Goal: Task Accomplishment & Management: Manage account settings

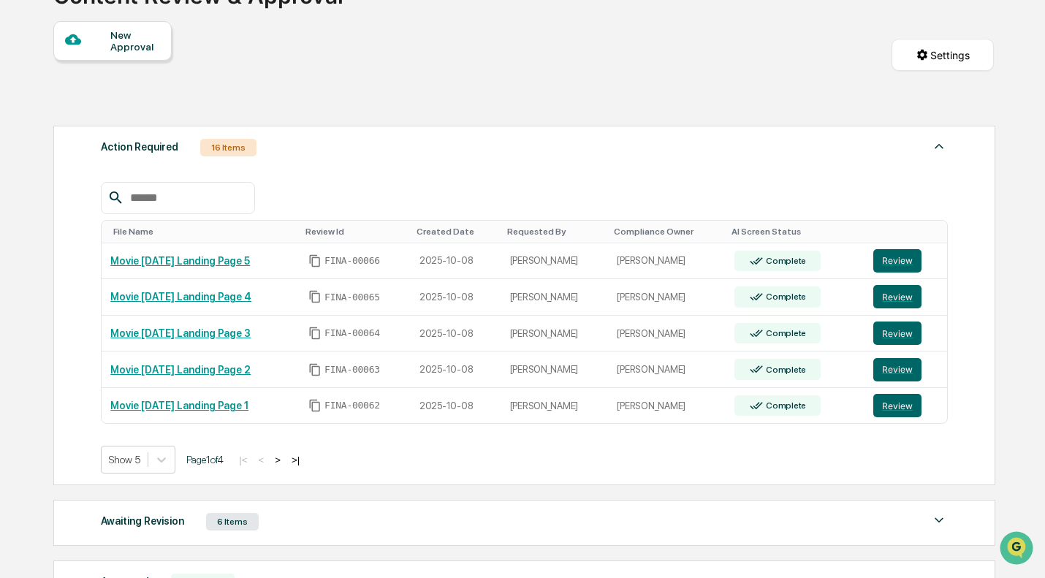
scroll to position [164, 0]
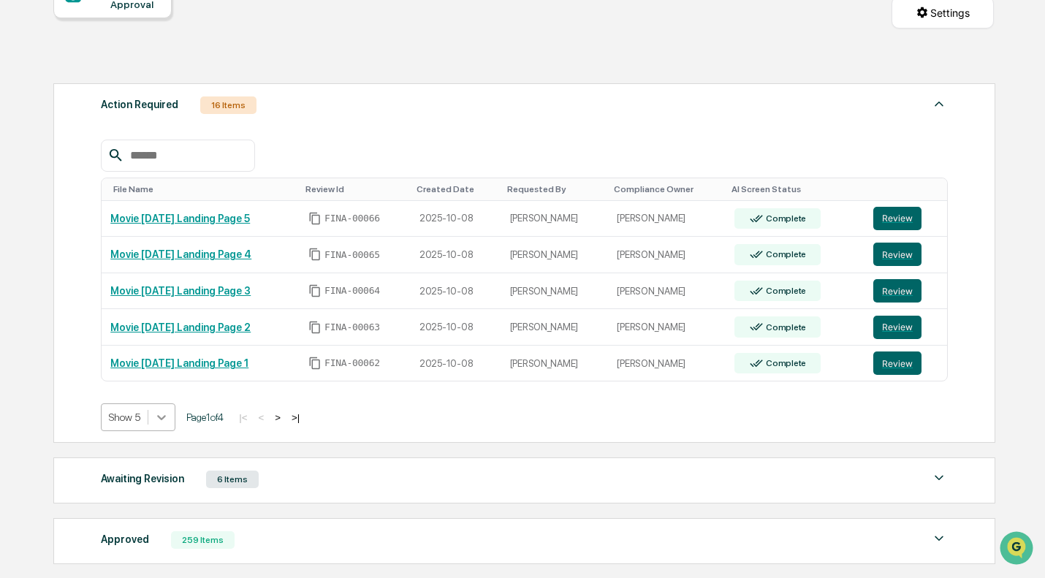
click at [160, 422] on icon at bounding box center [161, 417] width 15 height 15
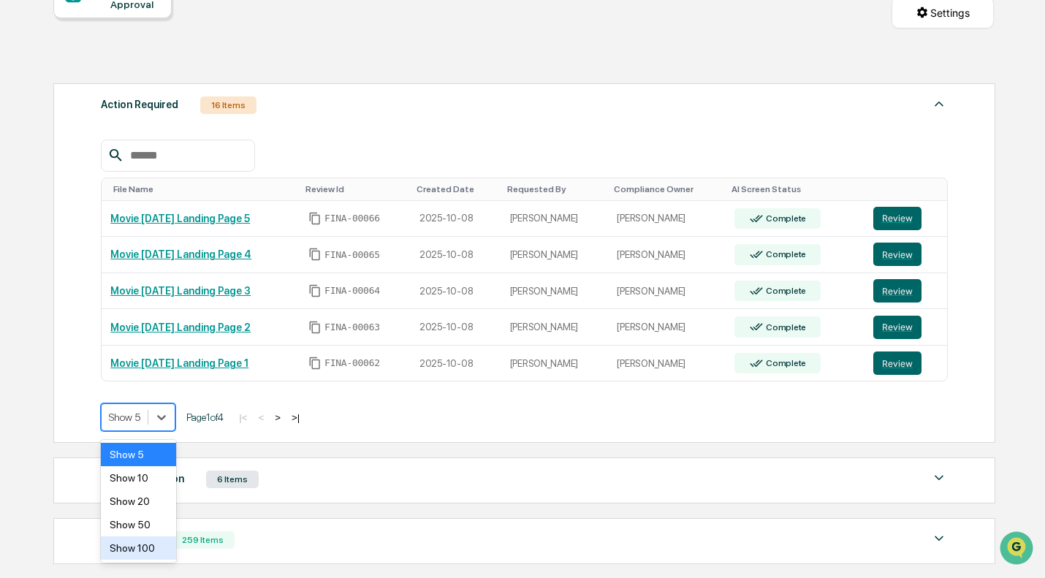
click at [159, 543] on div "Show 100" at bounding box center [138, 547] width 75 height 23
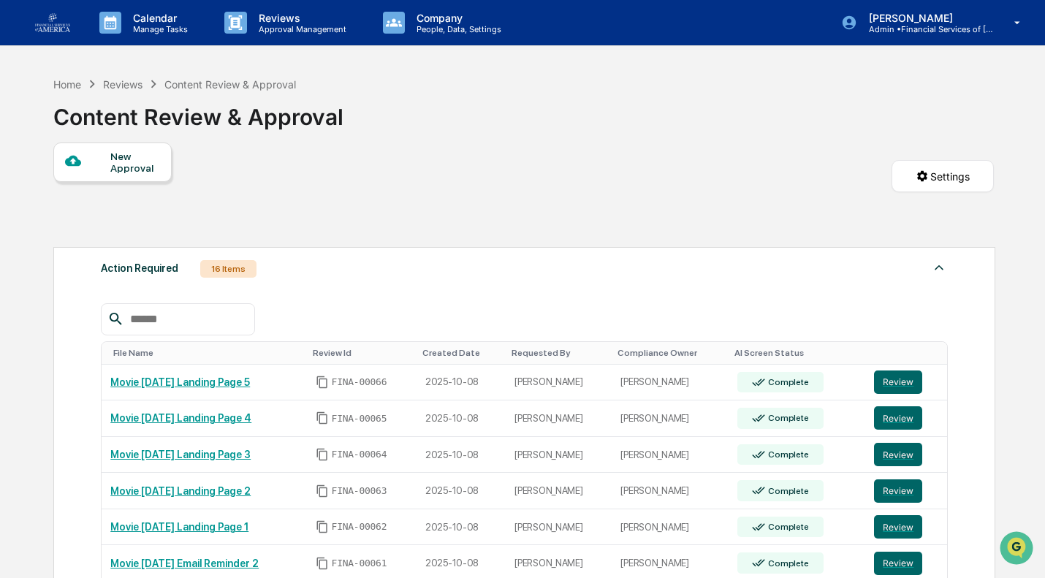
scroll to position [319, 0]
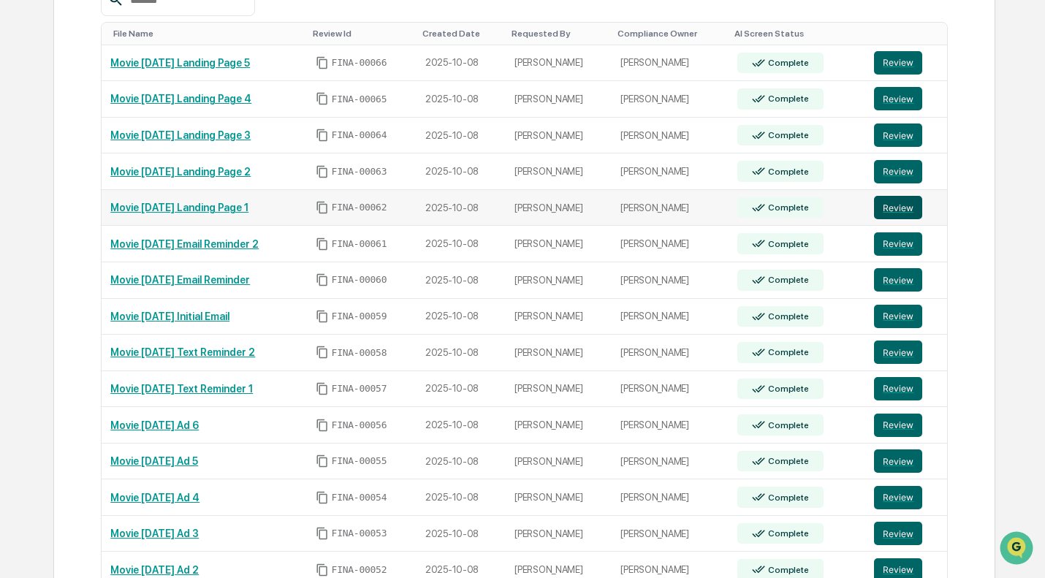
click at [906, 209] on button "Review" at bounding box center [898, 207] width 48 height 23
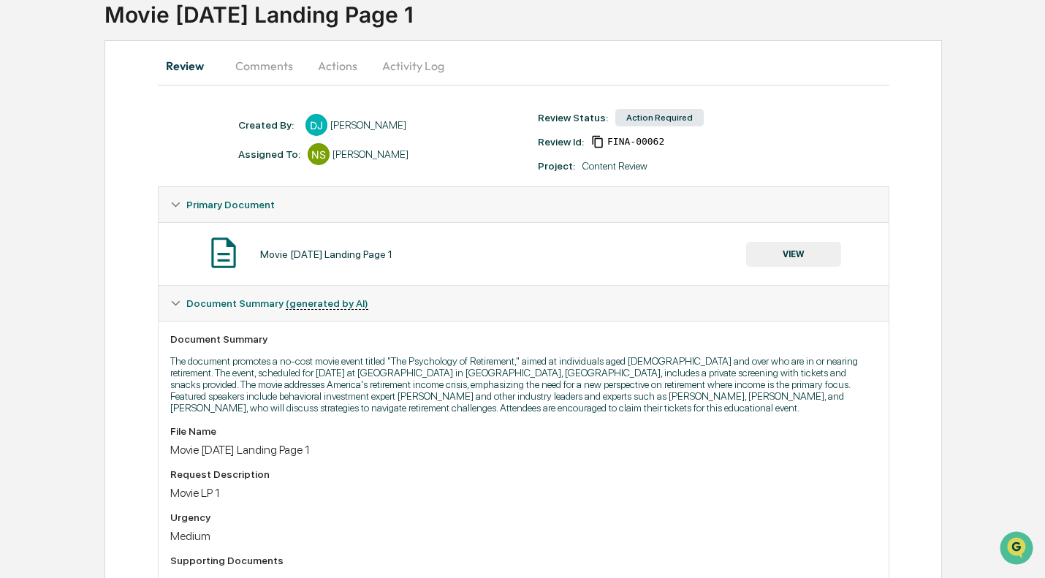
click at [797, 261] on button "VIEW" at bounding box center [793, 254] width 95 height 25
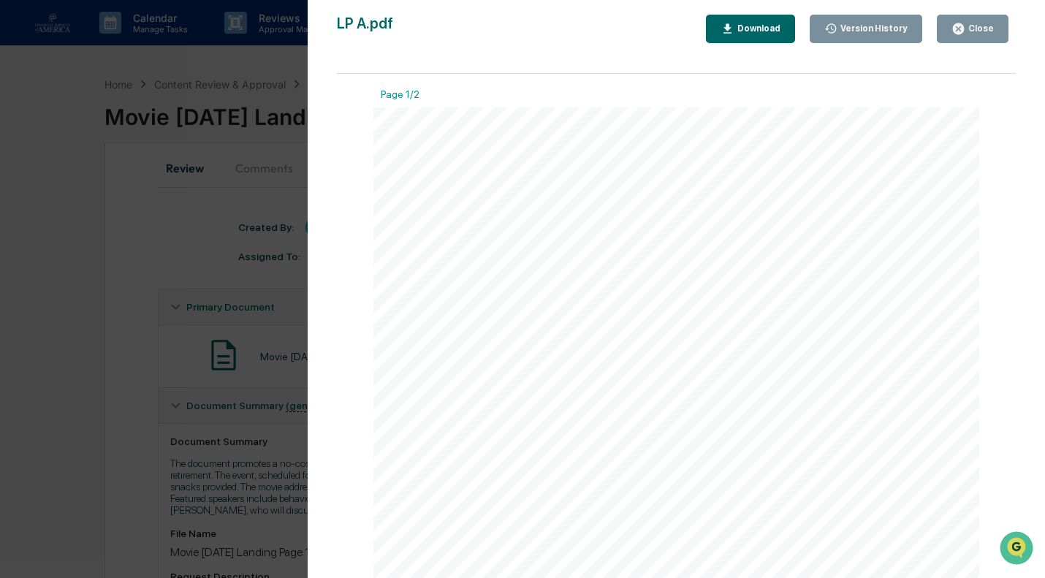
click at [982, 31] on div "Close" at bounding box center [979, 28] width 29 height 10
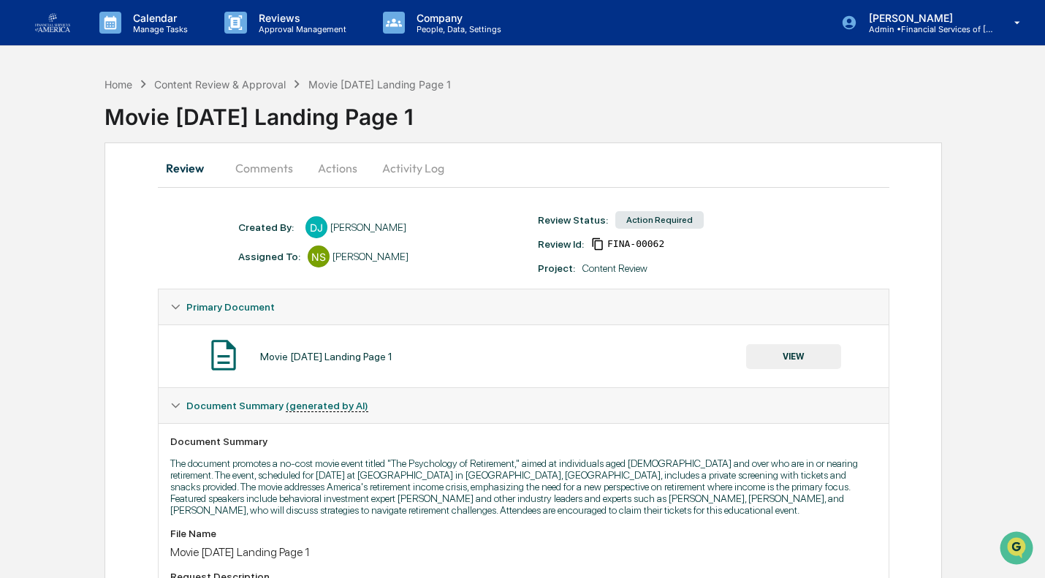
click at [328, 172] on button "Actions" at bounding box center [338, 168] width 66 height 35
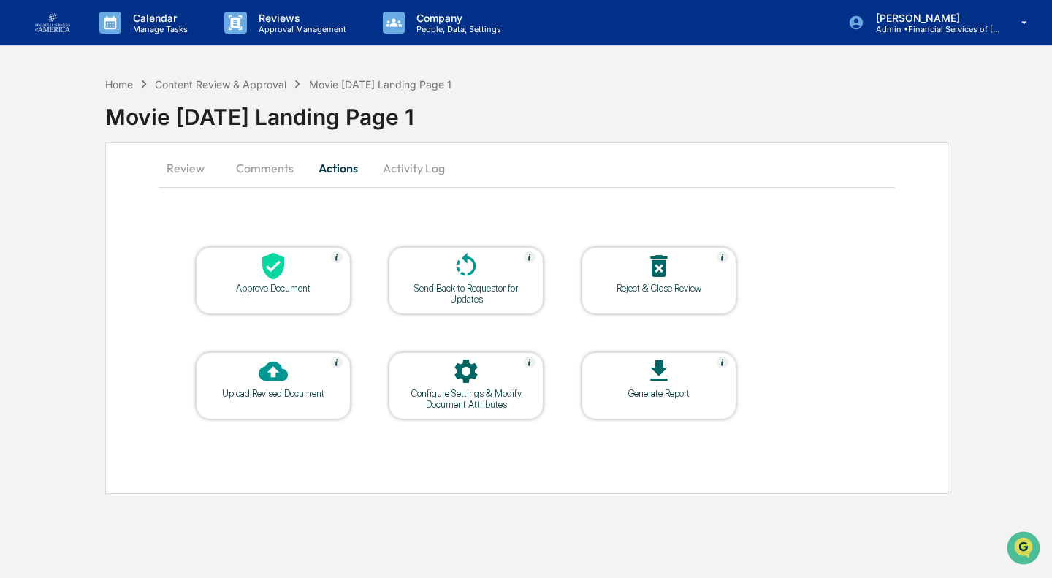
click at [295, 289] on div "Approve Document" at bounding box center [274, 288] width 132 height 11
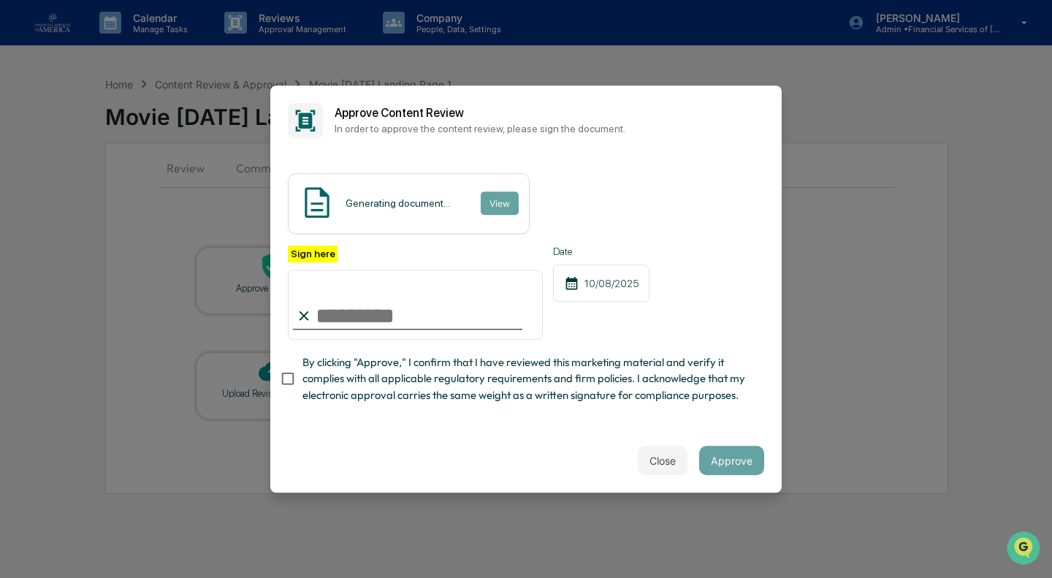
click at [314, 386] on span "By clicking "Approve," I confirm that I have reviewed this marketing material a…" at bounding box center [528, 378] width 450 height 49
click at [330, 299] on input "Sign here" at bounding box center [415, 305] width 255 height 70
type input "**********"
click at [718, 465] on button "Approve" at bounding box center [731, 460] width 65 height 29
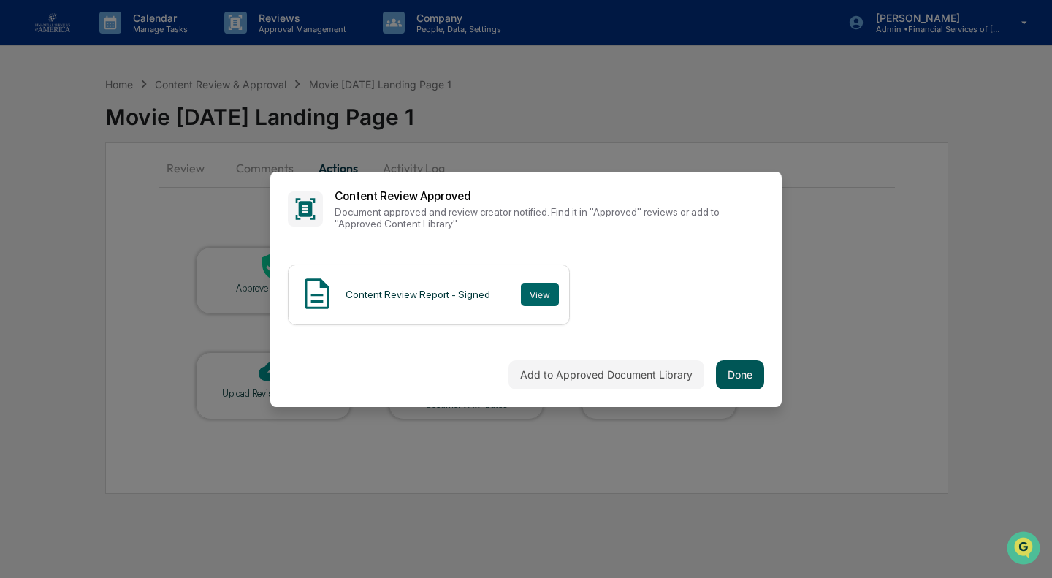
click at [730, 379] on button "Done" at bounding box center [740, 374] width 48 height 29
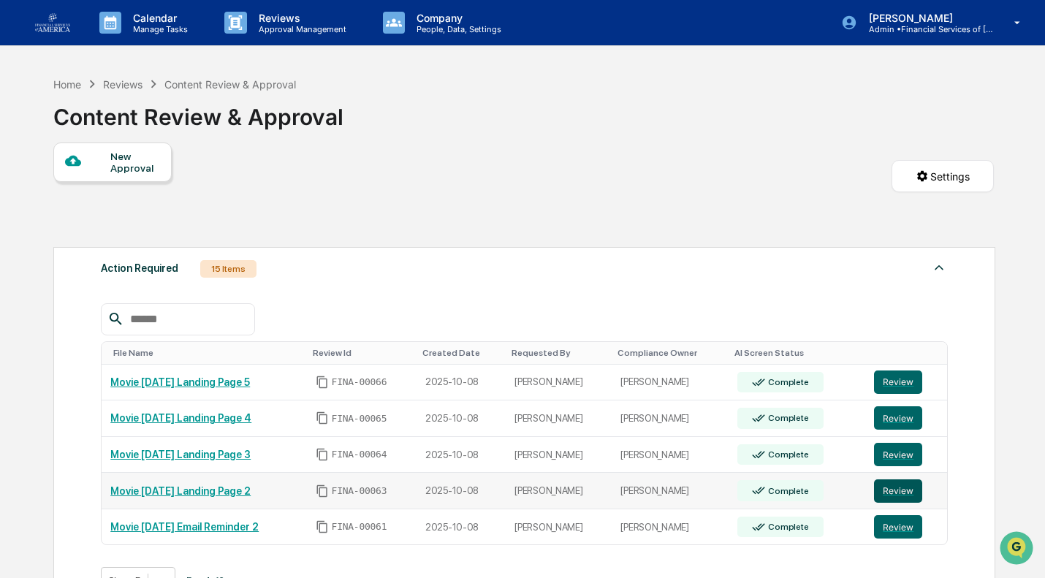
click at [897, 497] on button "Review" at bounding box center [898, 490] width 48 height 23
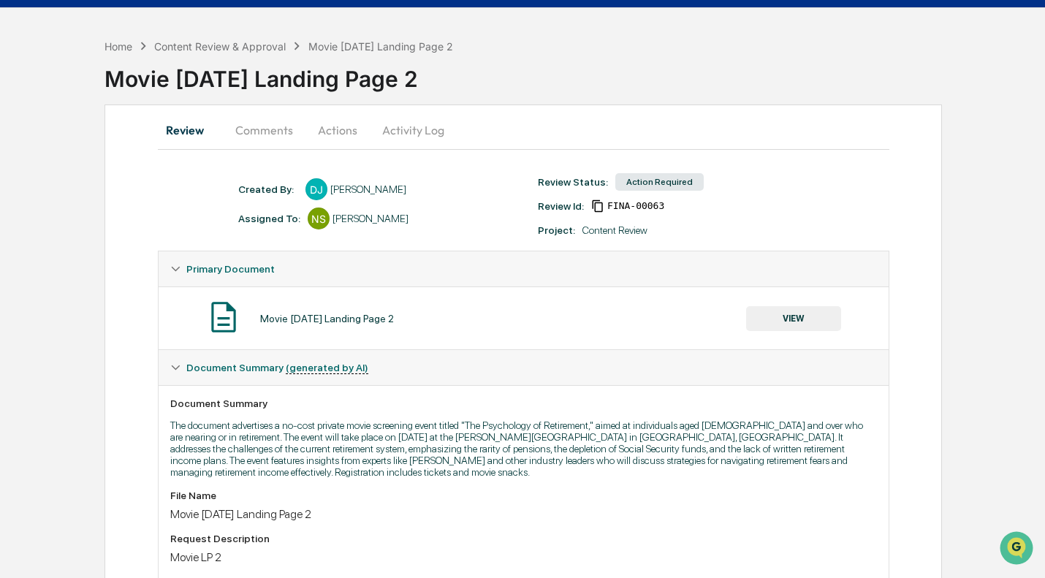
scroll to position [37, 0]
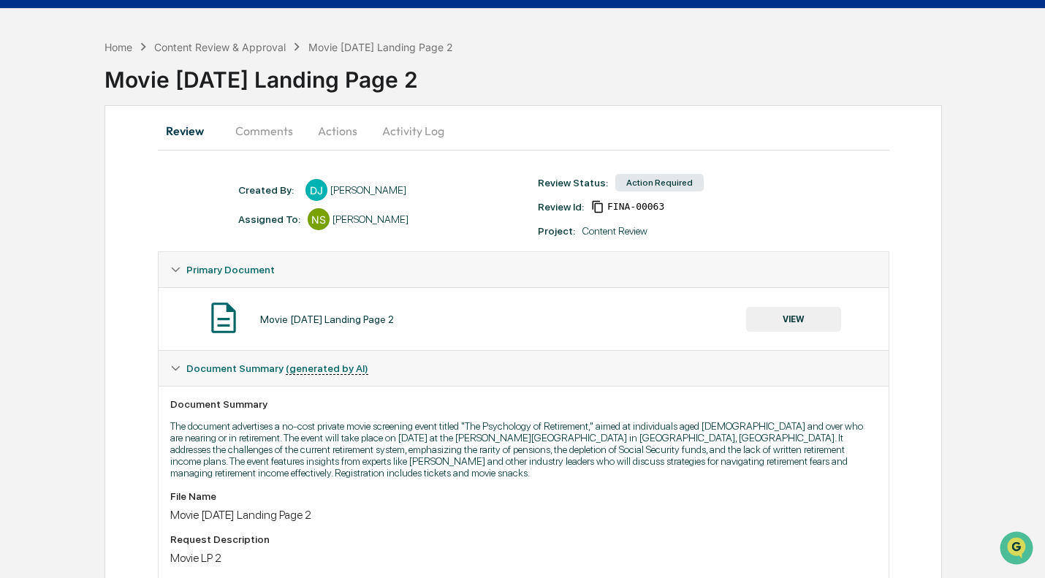
click at [778, 327] on button "VIEW" at bounding box center [793, 319] width 95 height 25
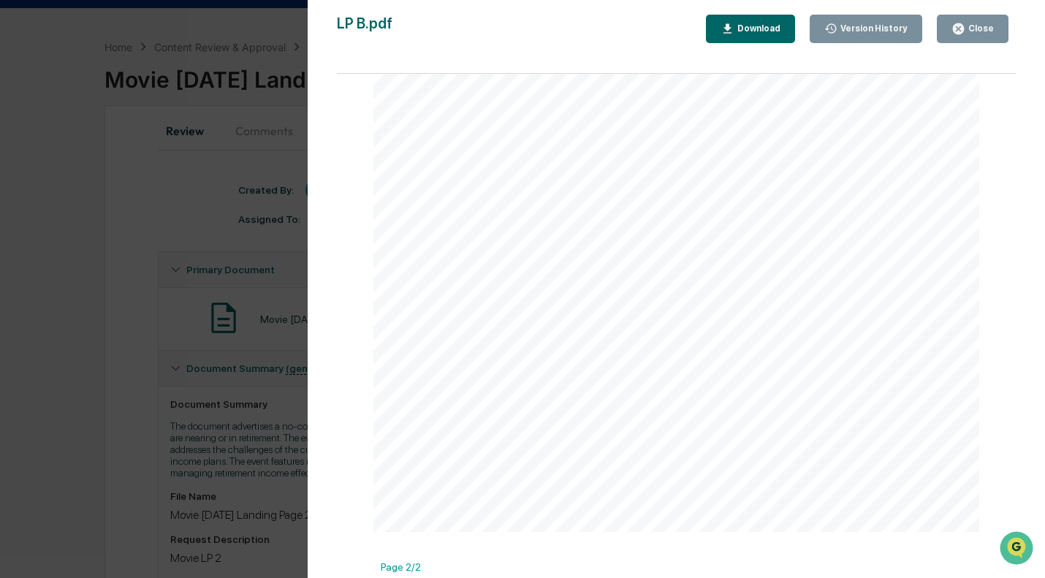
scroll to position [101, 0]
click at [965, 23] on icon "button" at bounding box center [959, 29] width 14 height 14
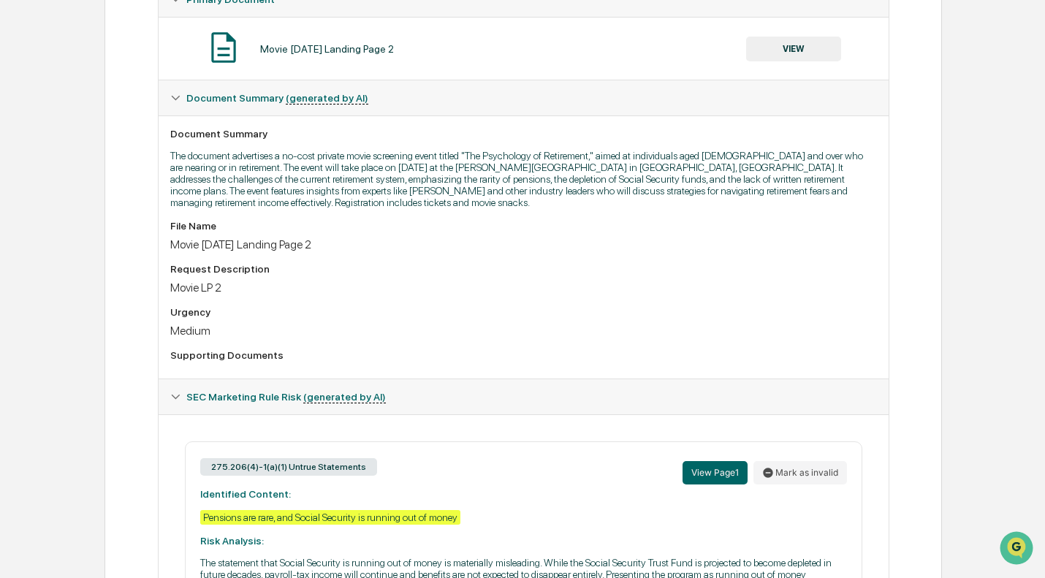
scroll to position [0, 0]
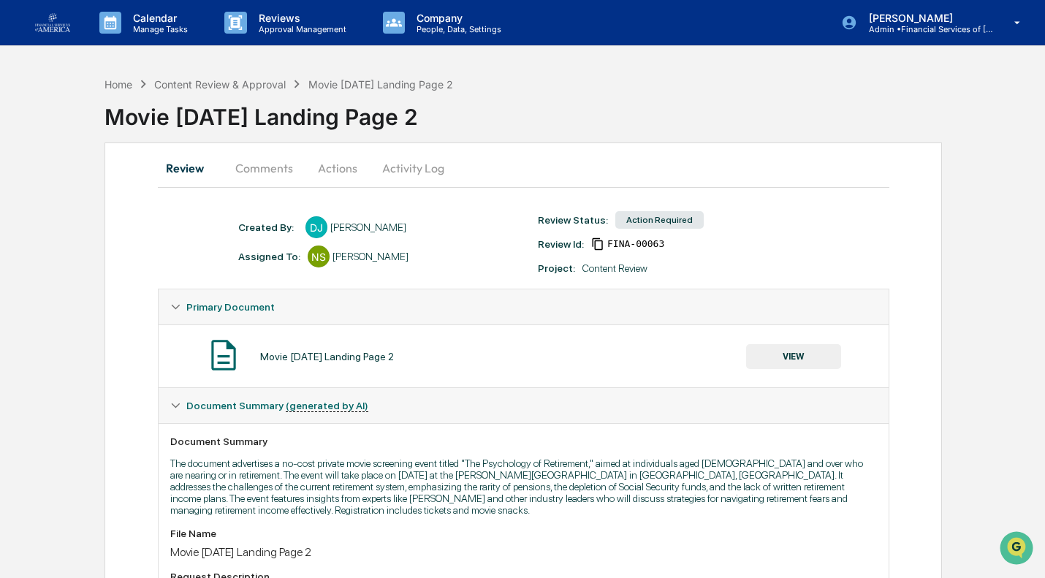
click at [339, 177] on button "Actions" at bounding box center [338, 168] width 66 height 35
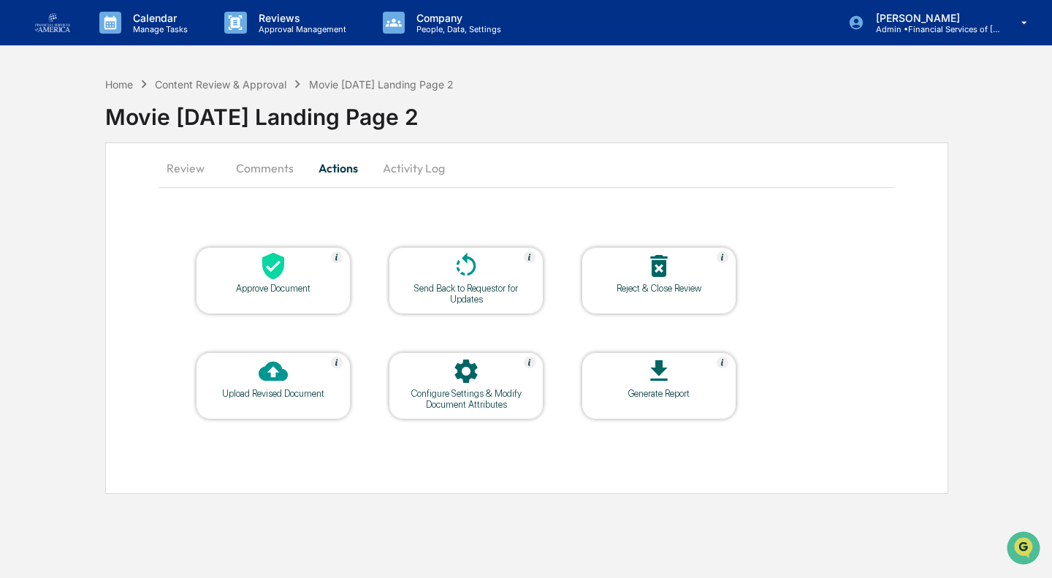
click at [289, 273] on div at bounding box center [273, 266] width 146 height 31
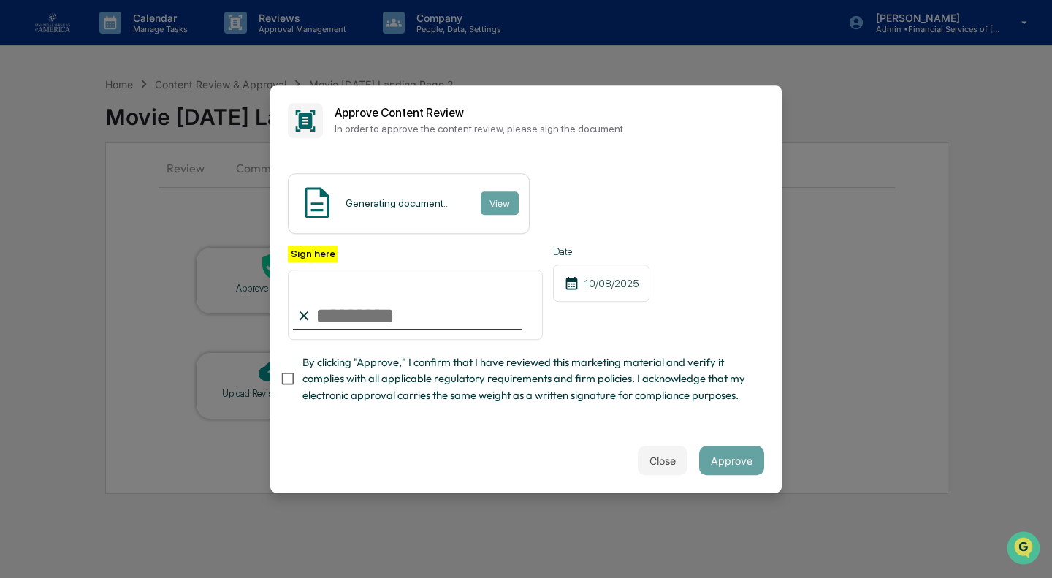
click at [362, 381] on span "By clicking "Approve," I confirm that I have reviewed this marketing material a…" at bounding box center [528, 378] width 450 height 49
click at [362, 300] on input "Sign here" at bounding box center [415, 305] width 255 height 70
type input "**********"
click at [724, 471] on button "Approve" at bounding box center [731, 460] width 65 height 29
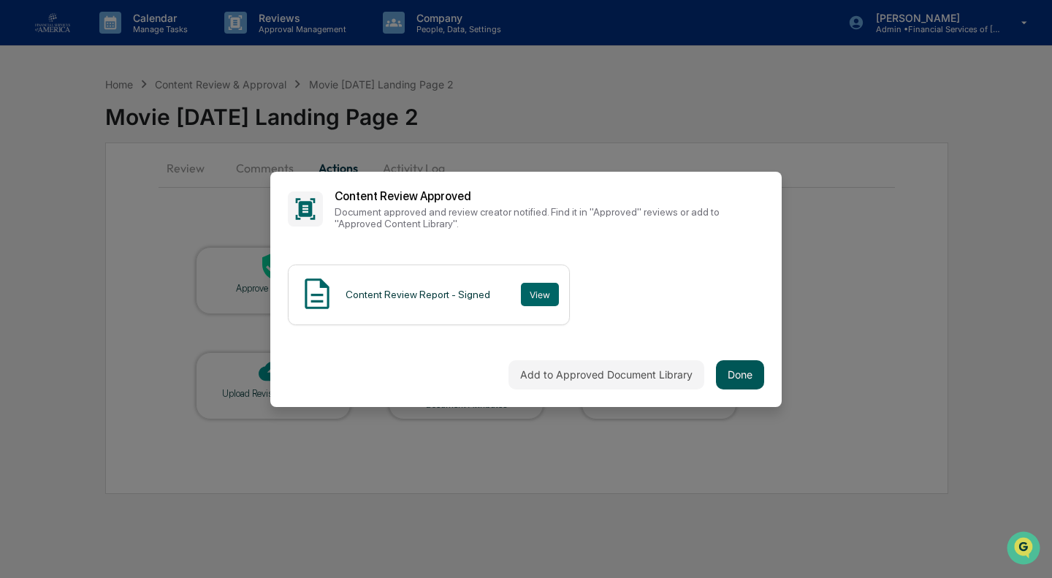
click at [728, 377] on button "Done" at bounding box center [740, 374] width 48 height 29
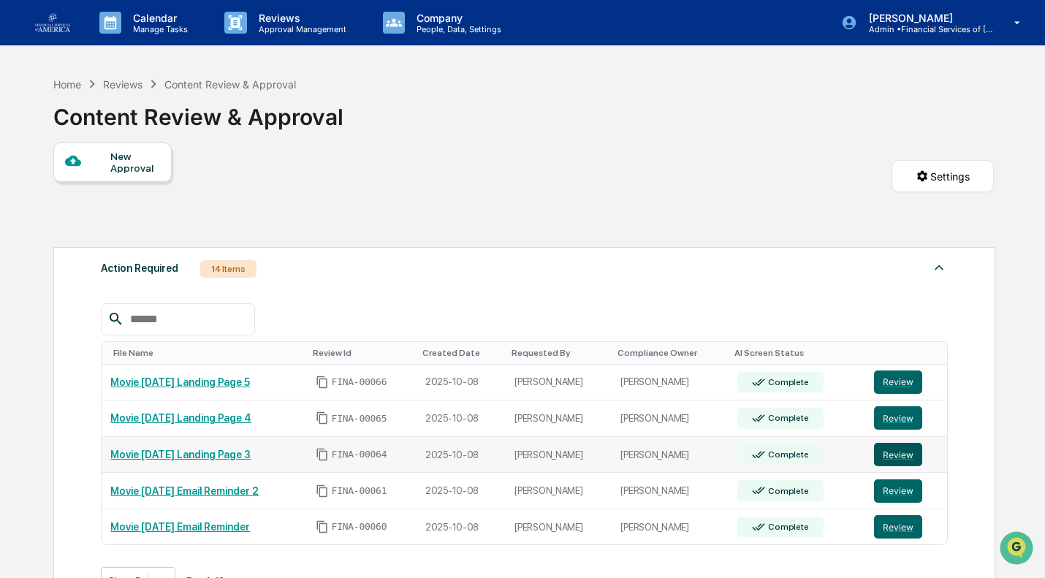
click at [889, 461] on button "Review" at bounding box center [898, 454] width 48 height 23
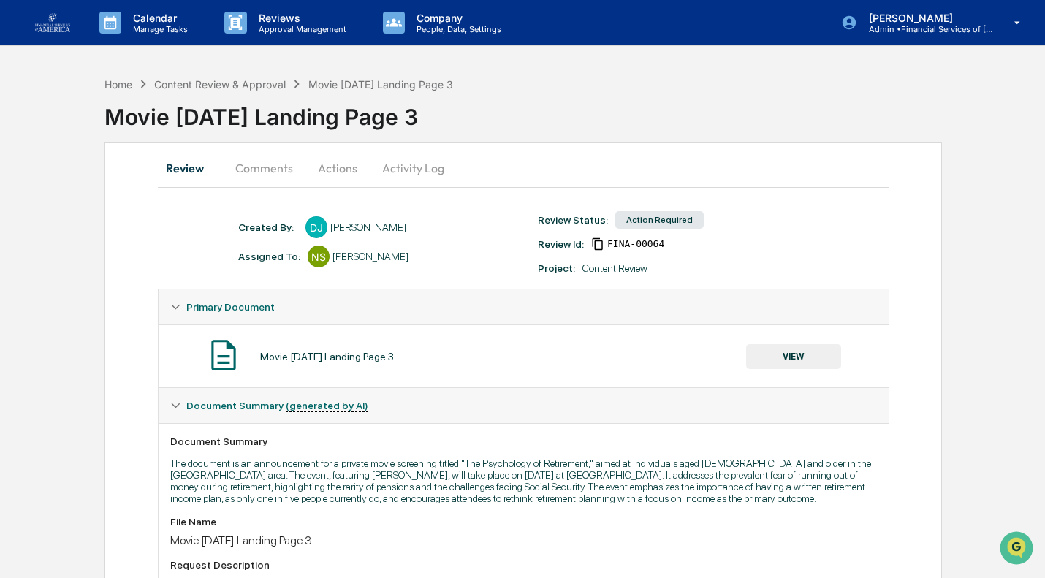
click at [343, 174] on button "Actions" at bounding box center [338, 168] width 66 height 35
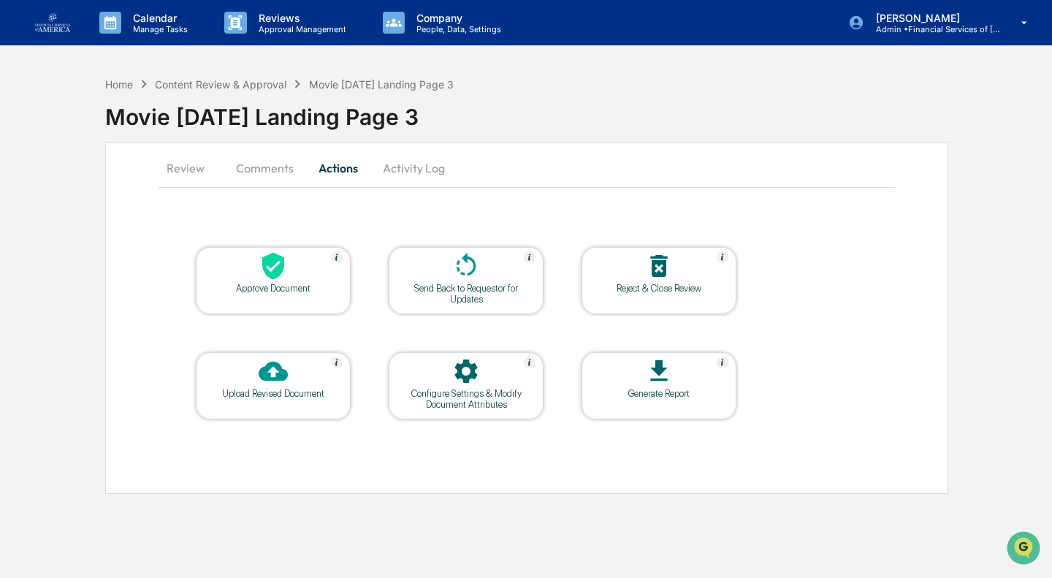
click at [174, 172] on button "Review" at bounding box center [192, 168] width 66 height 35
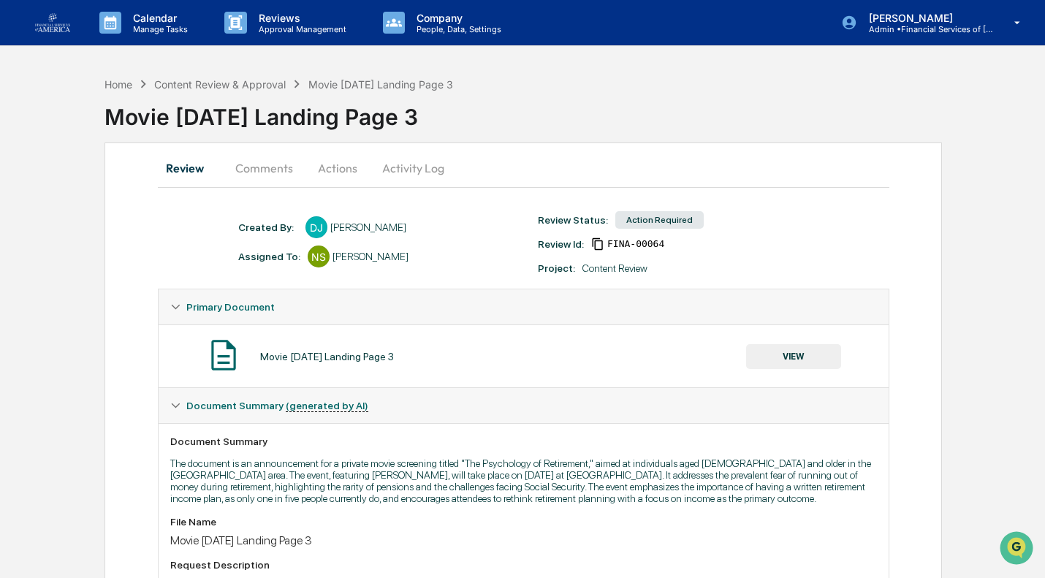
click at [800, 361] on button "VIEW" at bounding box center [793, 356] width 95 height 25
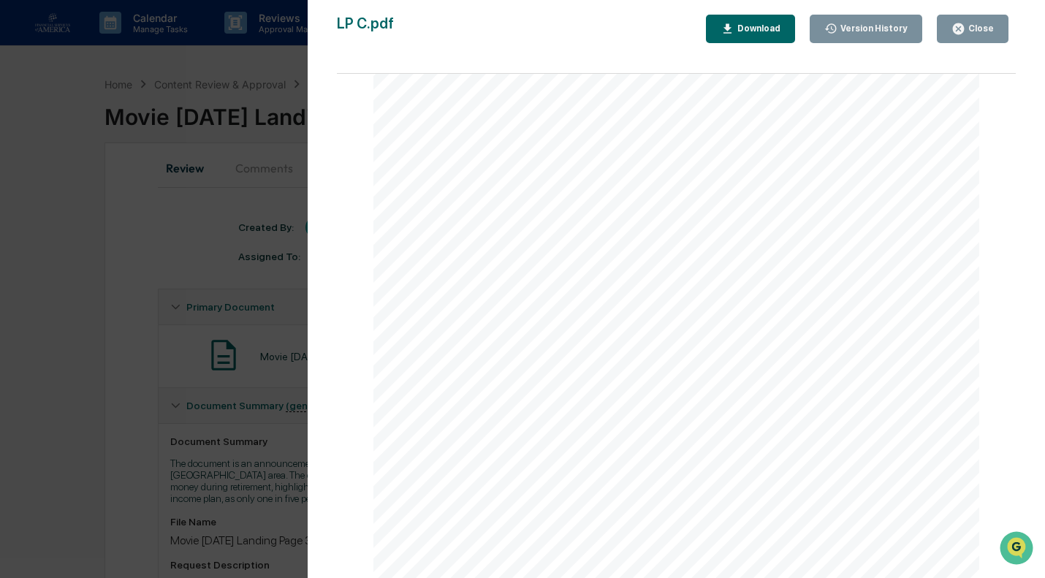
scroll to position [1032, 0]
click at [621, 349] on div "10/7/25, 4:15 AM FireShot Capture 103 - The Psychology of Retirement - [events.…" at bounding box center [676, 300] width 607 height 784
click at [954, 26] on button "Close" at bounding box center [973, 29] width 72 height 29
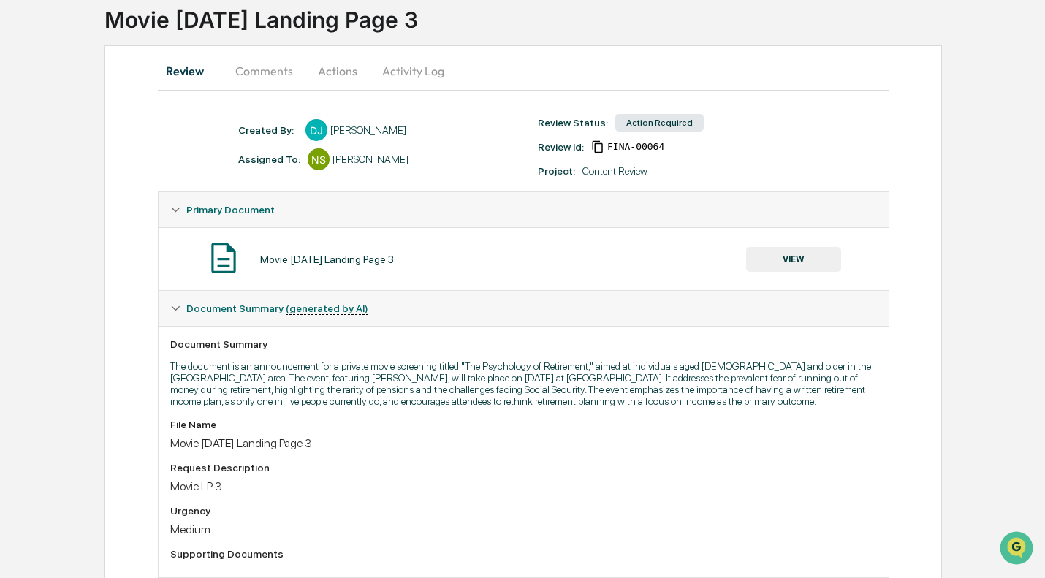
scroll to position [99, 0]
click at [328, 68] on button "Actions" at bounding box center [338, 69] width 66 height 35
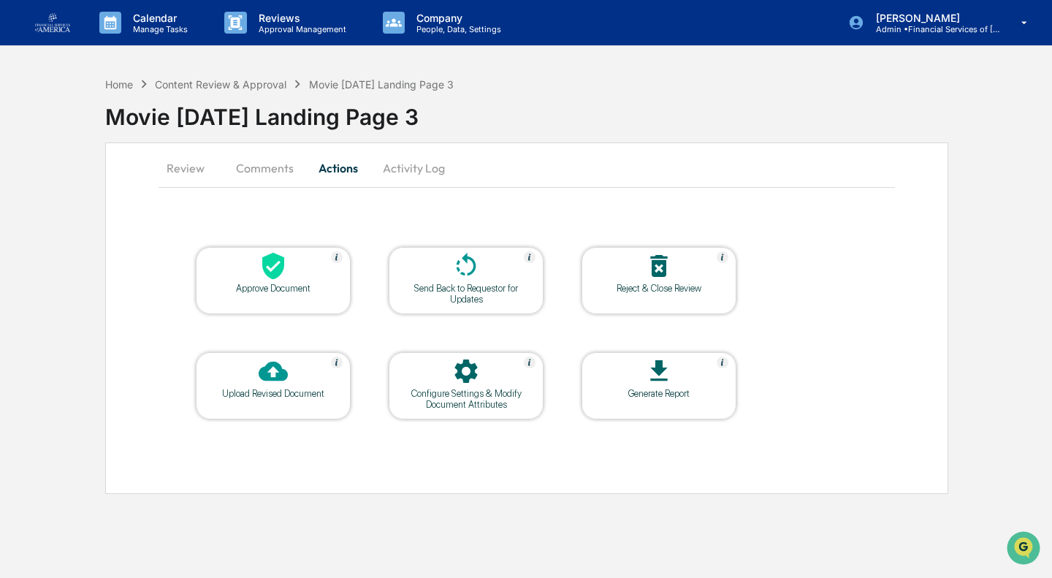
click at [262, 257] on icon at bounding box center [273, 265] width 29 height 29
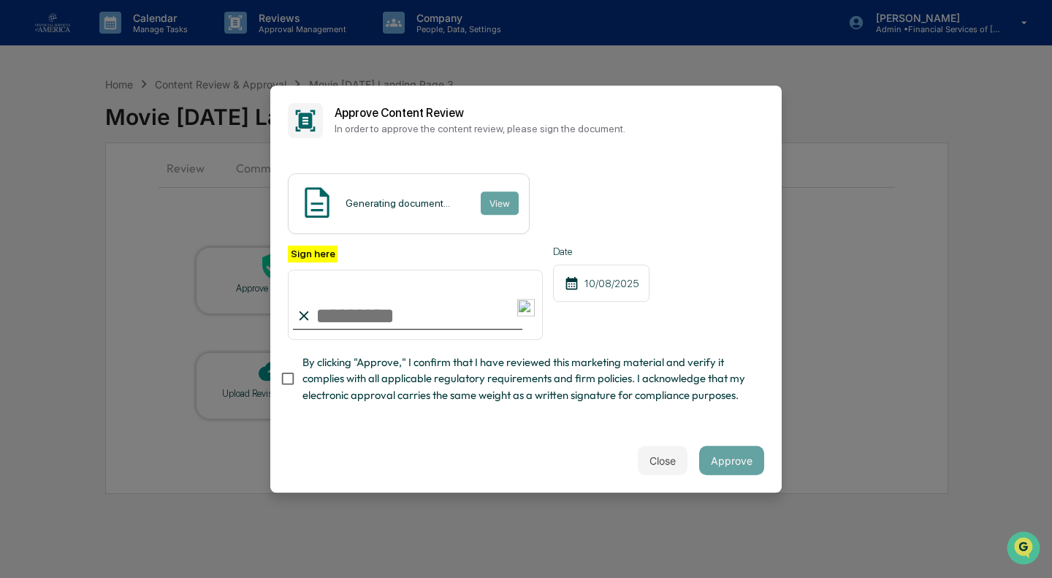
click at [324, 373] on span "By clicking "Approve," I confirm that I have reviewed this marketing material a…" at bounding box center [528, 378] width 450 height 49
click at [351, 299] on input "Sign here" at bounding box center [415, 305] width 255 height 70
type input "**********"
click at [722, 469] on button "Approve" at bounding box center [731, 460] width 65 height 29
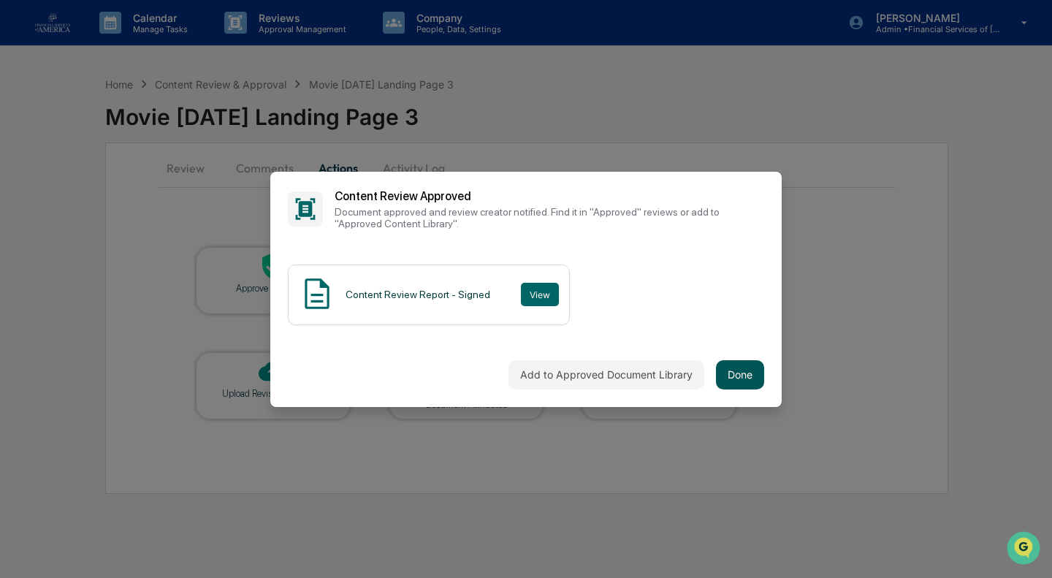
click at [730, 373] on button "Done" at bounding box center [740, 374] width 48 height 29
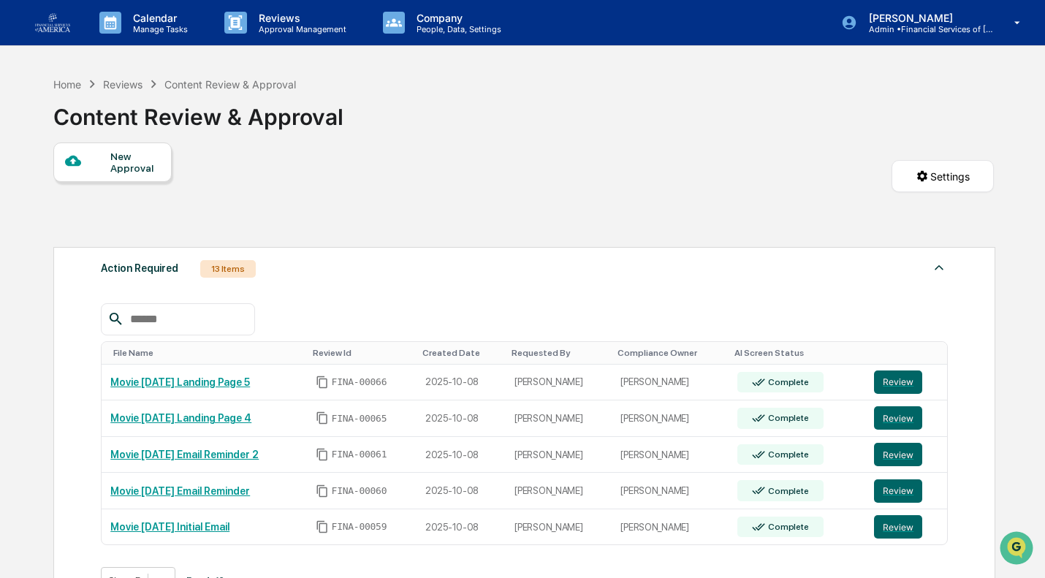
click at [359, 558] on div "File Name Review Id Created Date Requested By Compliance Owner AI Screen Status…" at bounding box center [524, 449] width 846 height 292
click at [895, 419] on button "Review" at bounding box center [898, 417] width 48 height 23
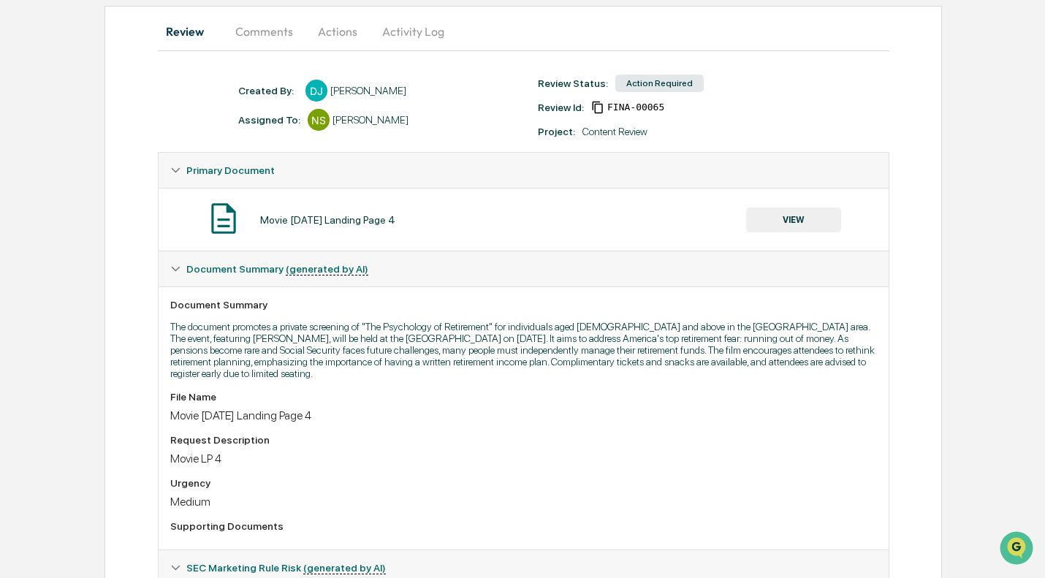
scroll to position [252, 0]
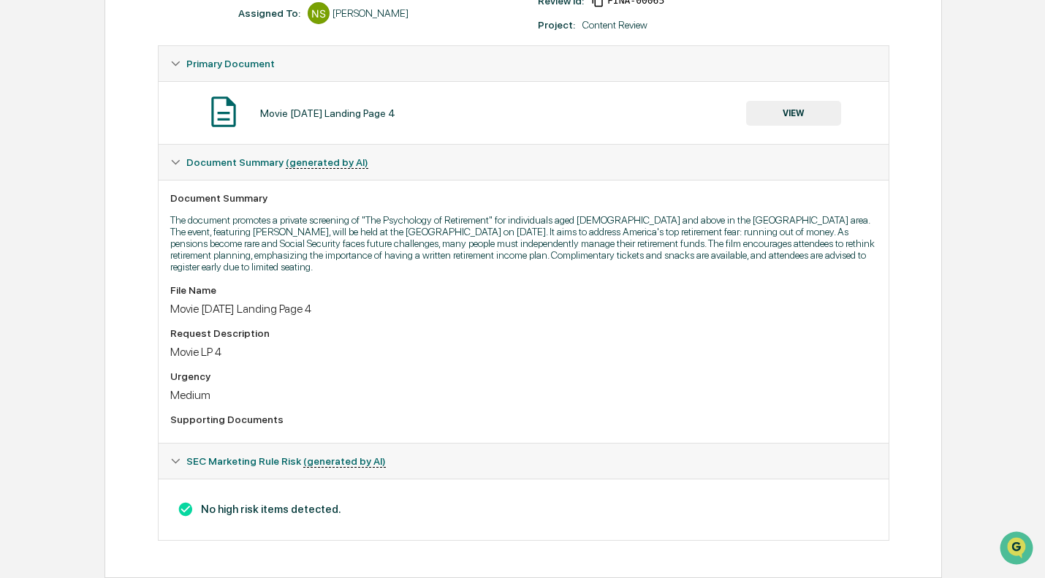
click at [794, 105] on button "VIEW" at bounding box center [793, 113] width 95 height 25
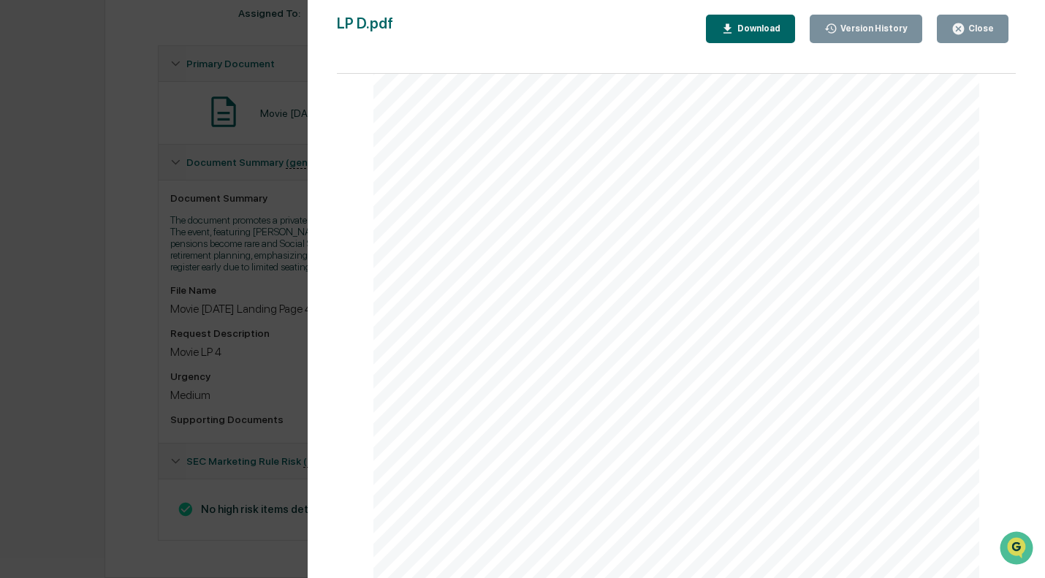
scroll to position [0, 0]
click at [964, 29] on icon "button" at bounding box center [958, 28] width 11 height 11
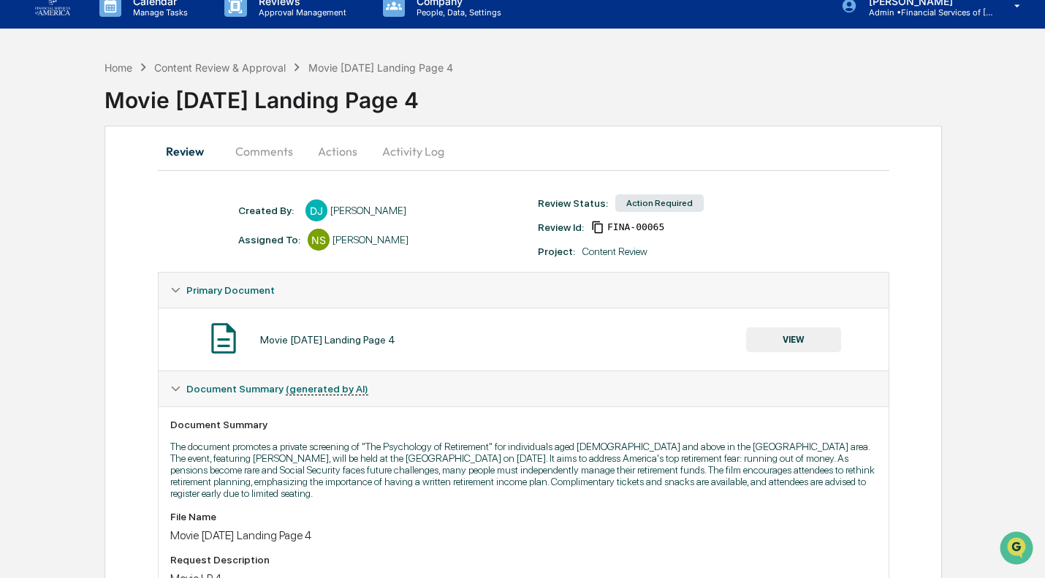
scroll to position [16, 0]
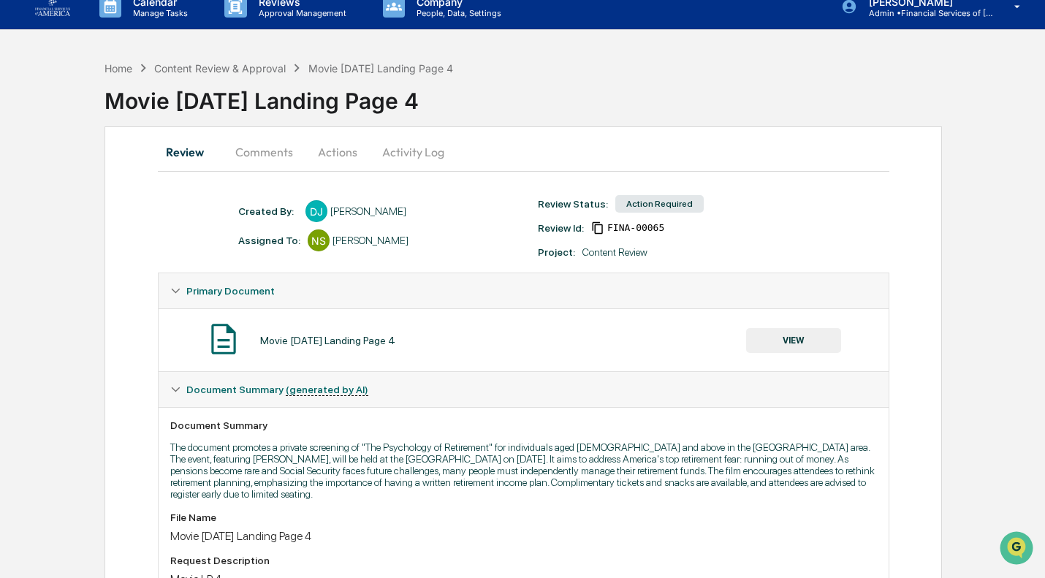
click at [336, 153] on button "Actions" at bounding box center [338, 151] width 66 height 35
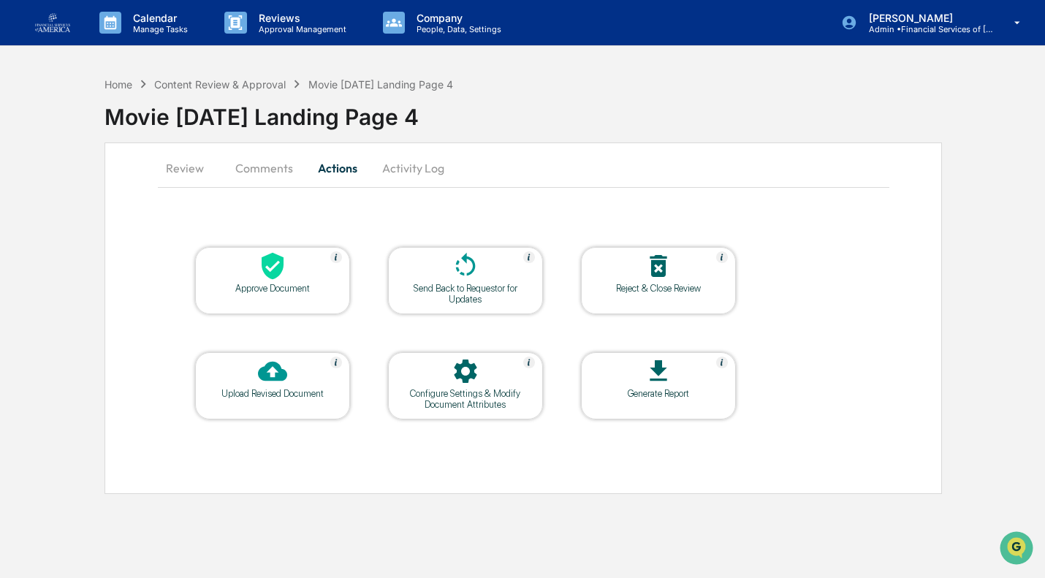
scroll to position [0, 0]
click at [280, 292] on div "Approve Document" at bounding box center [274, 288] width 132 height 11
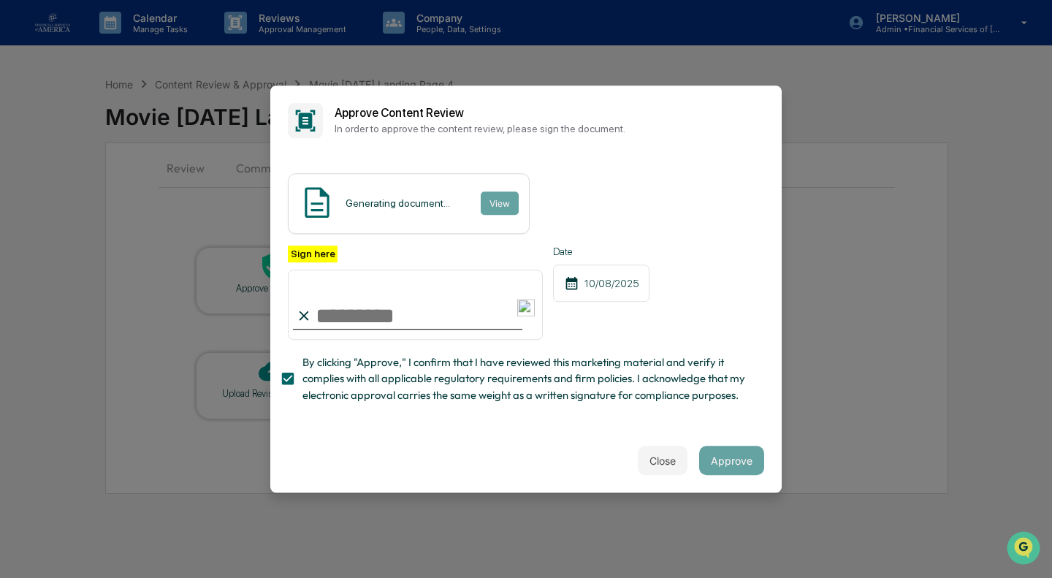
click at [345, 314] on input "Sign here" at bounding box center [415, 305] width 255 height 70
type input "**********"
click at [741, 472] on button "Approve" at bounding box center [731, 460] width 65 height 29
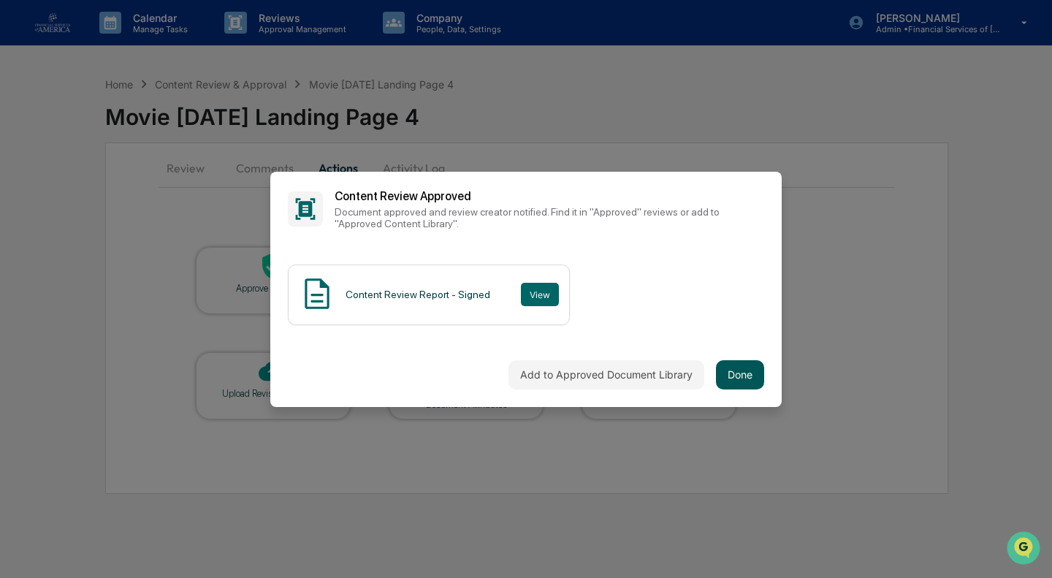
click at [733, 379] on button "Done" at bounding box center [740, 374] width 48 height 29
